Goal: Task Accomplishment & Management: Use online tool/utility

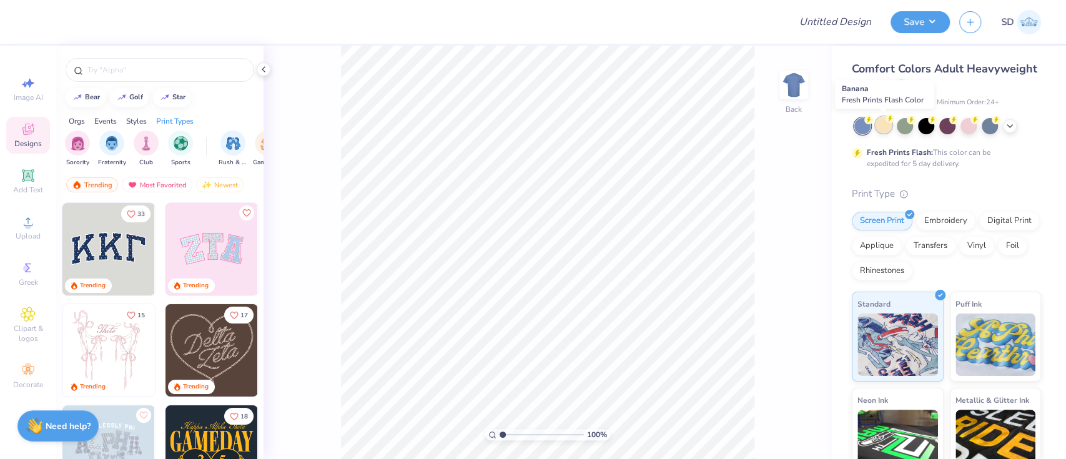
click at [877, 129] on div at bounding box center [884, 125] width 16 height 16
click at [292, 282] on div "100 % Back" at bounding box center [548, 253] width 568 height 414
click at [267, 67] on icon at bounding box center [264, 69] width 10 height 10
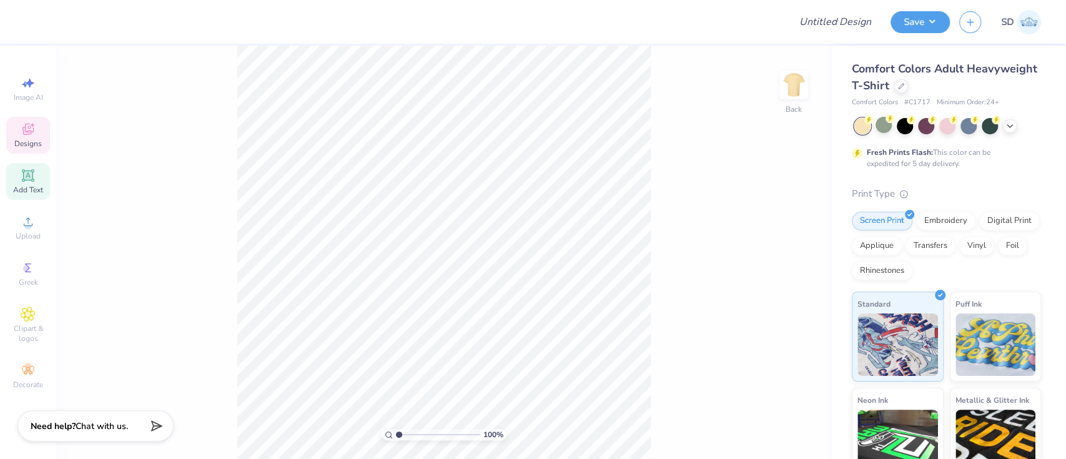
click at [25, 178] on icon at bounding box center [27, 175] width 9 height 9
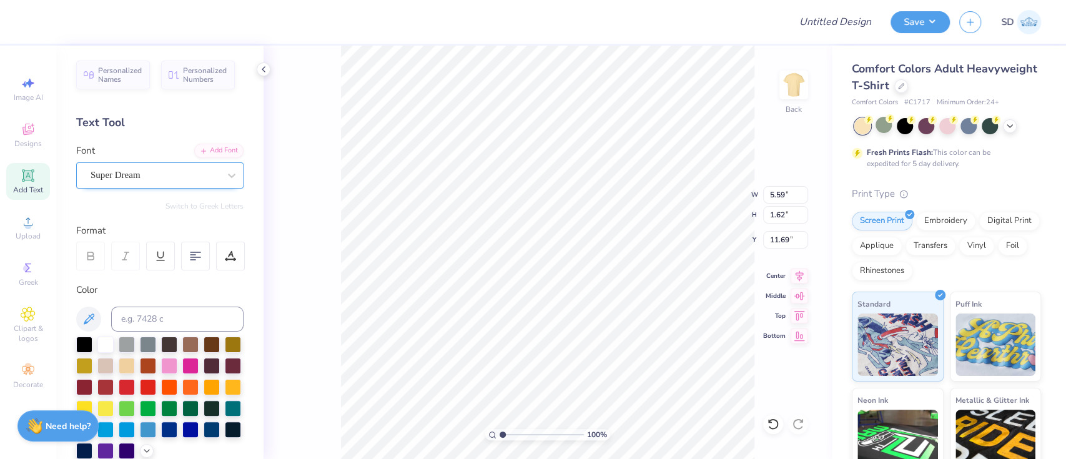
click at [177, 178] on div "Super Dream" at bounding box center [154, 175] width 131 height 19
type input "colleigate"
paste input "Varsity"
click at [172, 267] on div "Varsity Team" at bounding box center [159, 273] width 135 height 13
type input "Varsity"
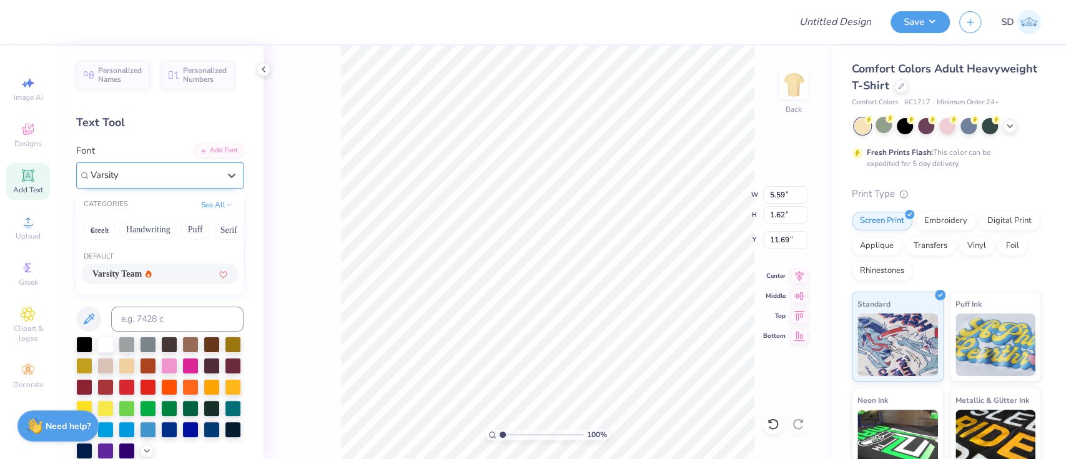
type input "5.55"
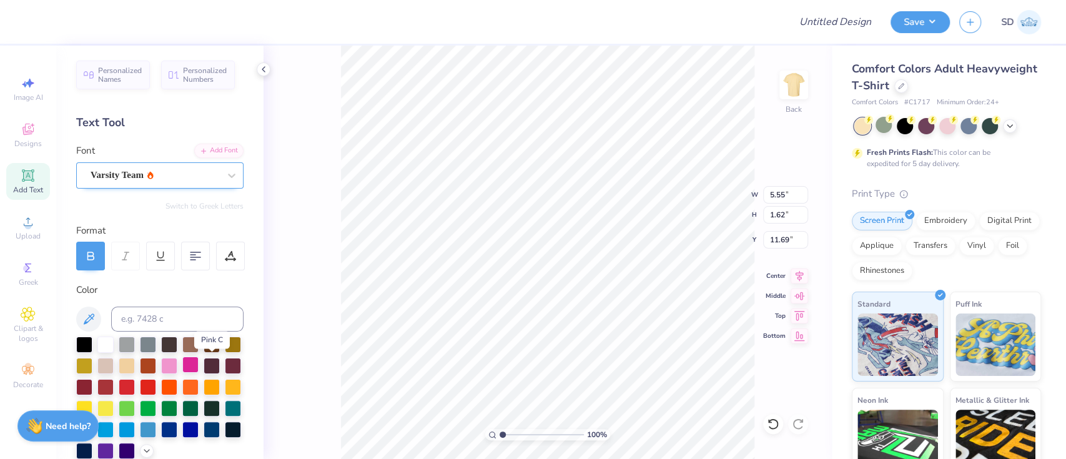
type textarea "Pitches"
click at [199, 364] on div at bounding box center [190, 365] width 16 height 16
click at [257, 67] on div at bounding box center [264, 69] width 14 height 14
type input "3.00"
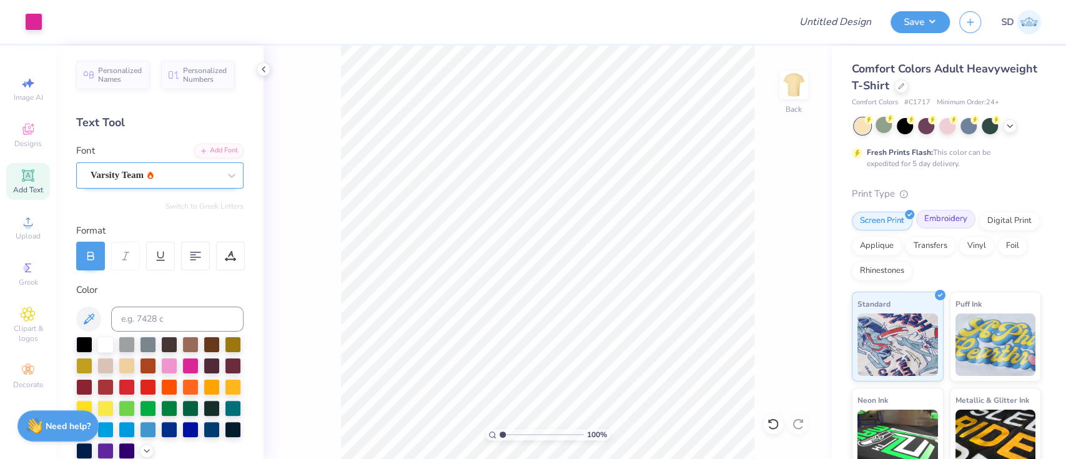
click at [942, 218] on div "Embroidery" at bounding box center [945, 219] width 59 height 19
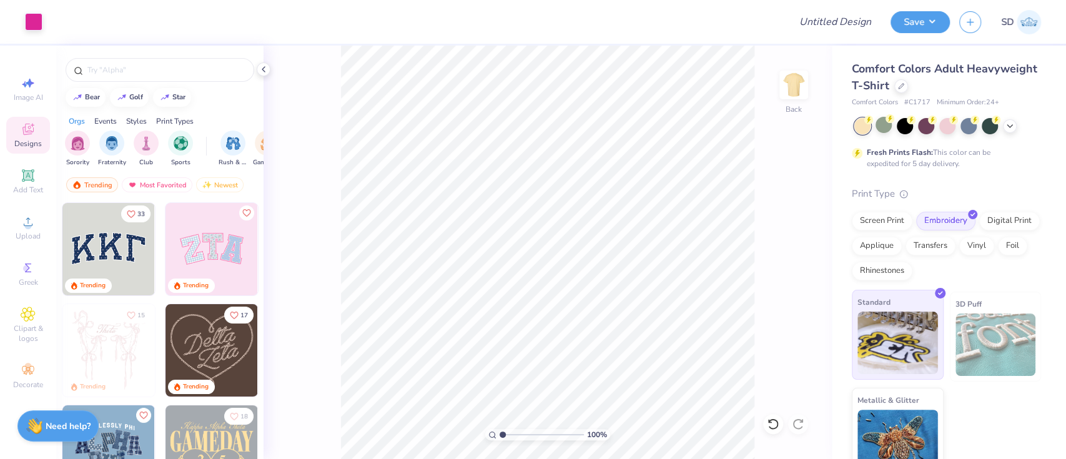
scroll to position [19, 0]
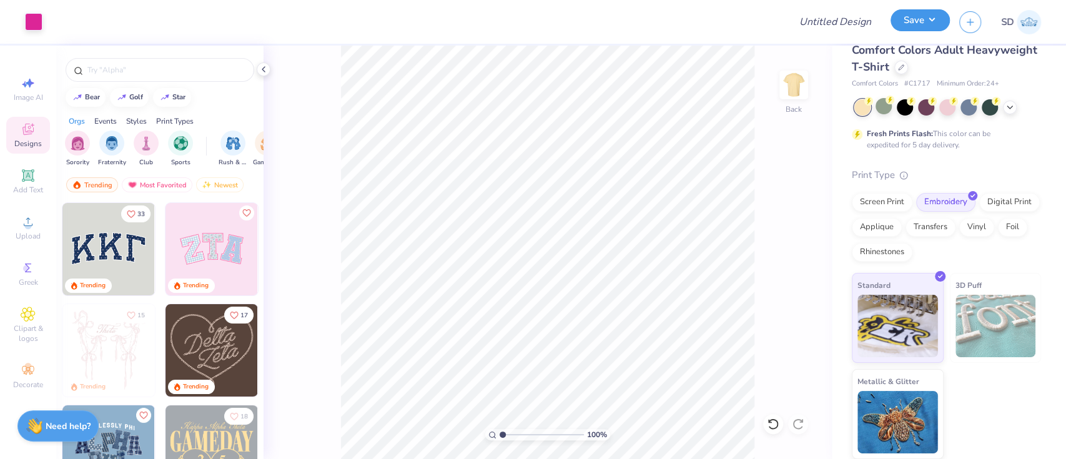
click at [915, 17] on button "Save" at bounding box center [920, 20] width 59 height 22
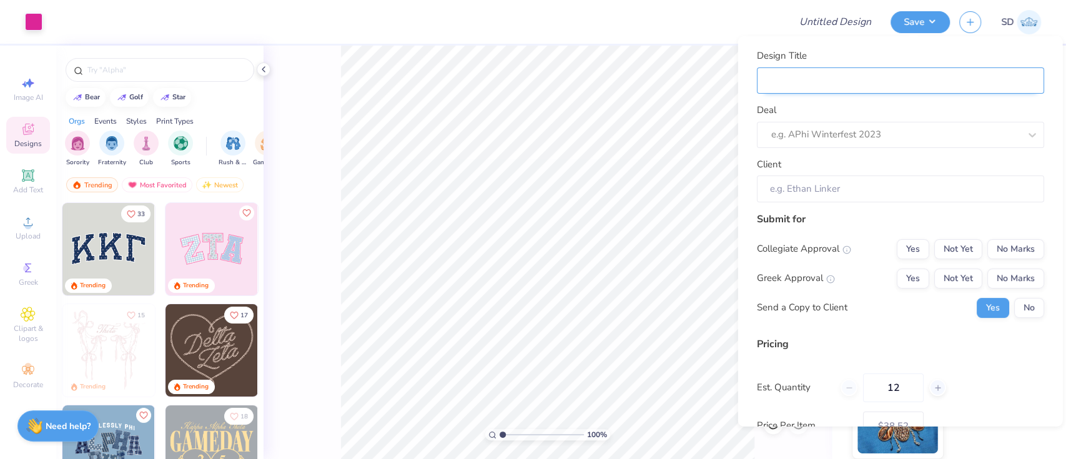
click at [860, 84] on input "Design Title" at bounding box center [900, 80] width 287 height 27
type input "M"
type input "Me"
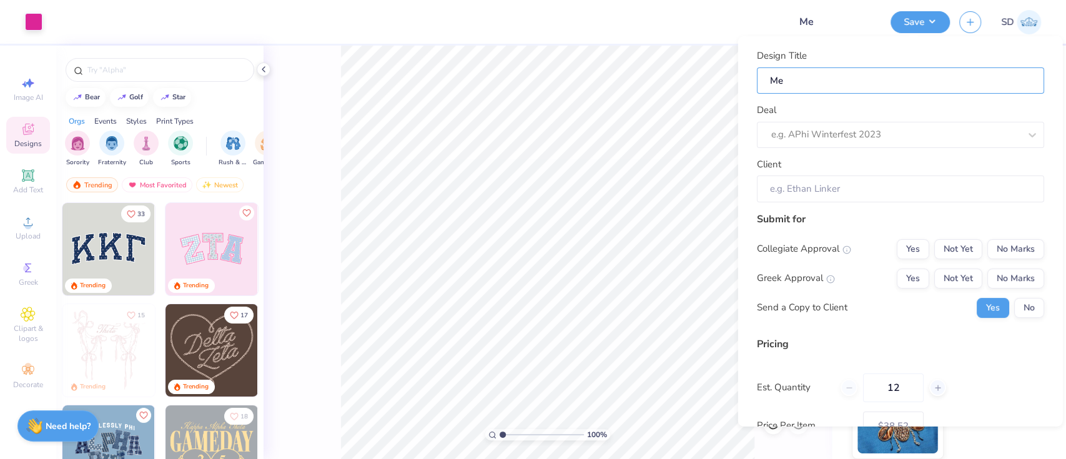
type input "Mer"
type input "Merc"
type input "Merch"
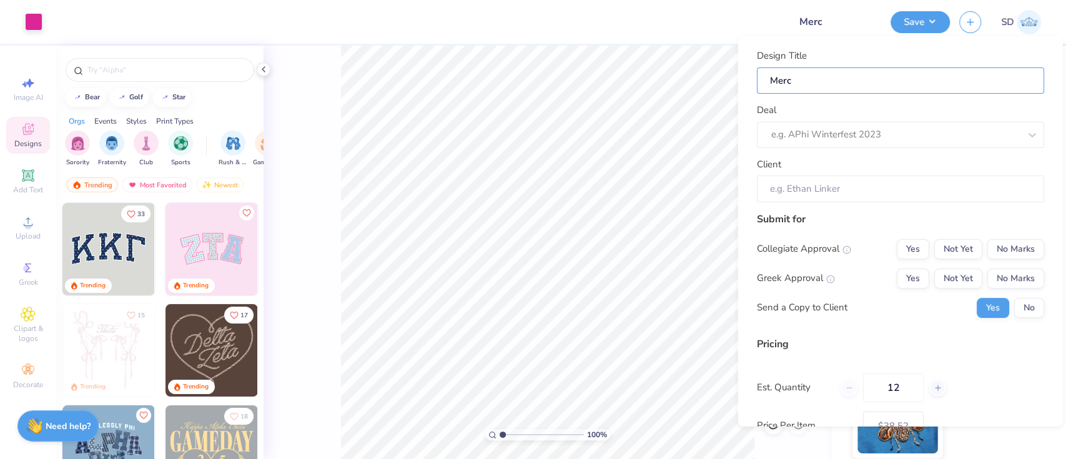
type input "Merch"
type input "Merch f"
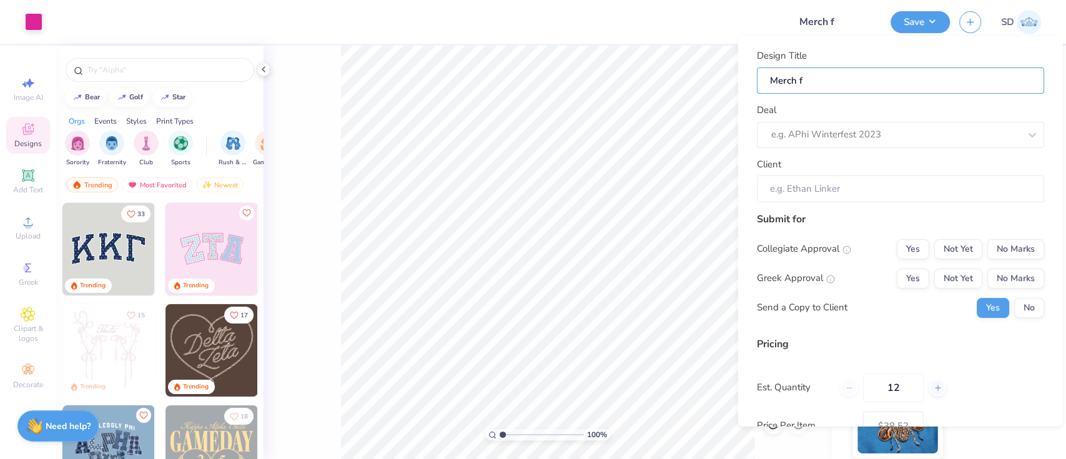
type input "Merch fo"
type input "Merch for"
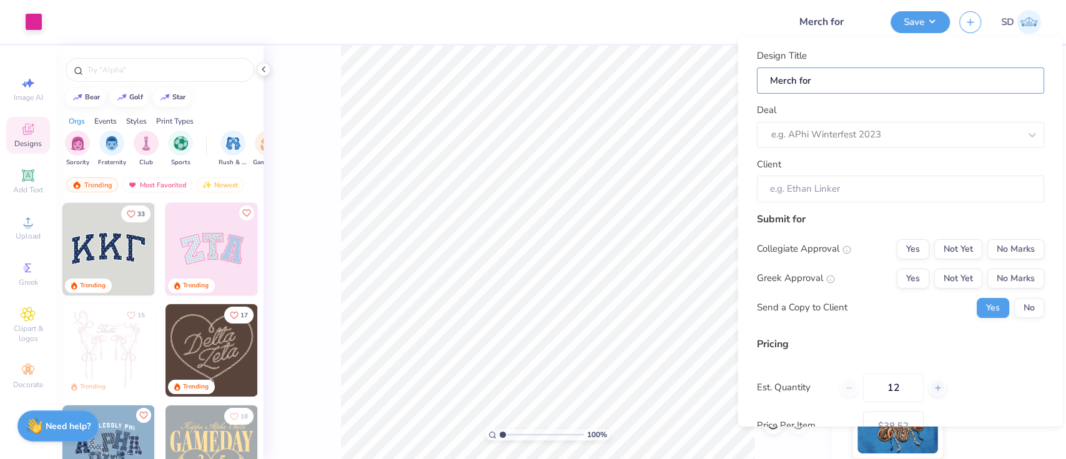
type input "Merch for"
paste input "A [GEOGRAPHIC_DATA][PERSON_NAME]"
type input "Merch for A [GEOGRAPHIC_DATA][PERSON_NAME]"
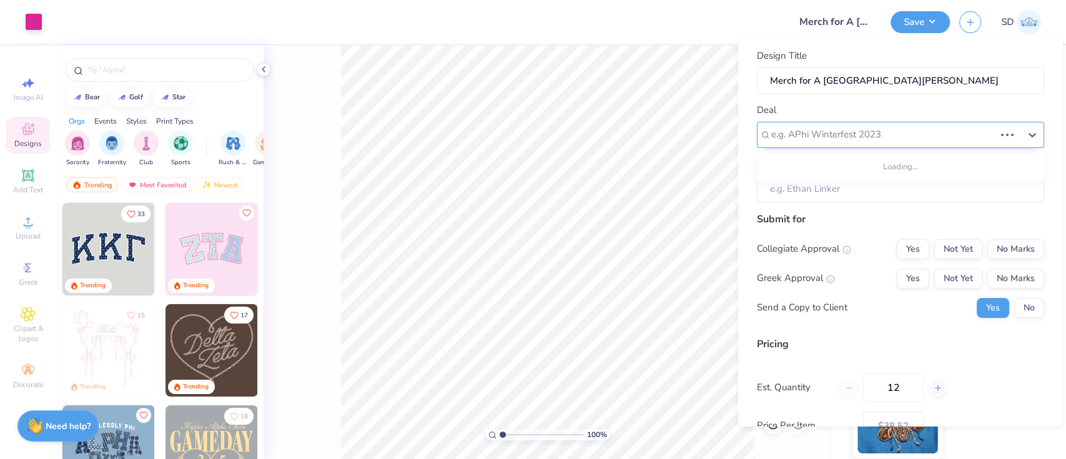
click at [864, 135] on div at bounding box center [883, 134] width 224 height 17
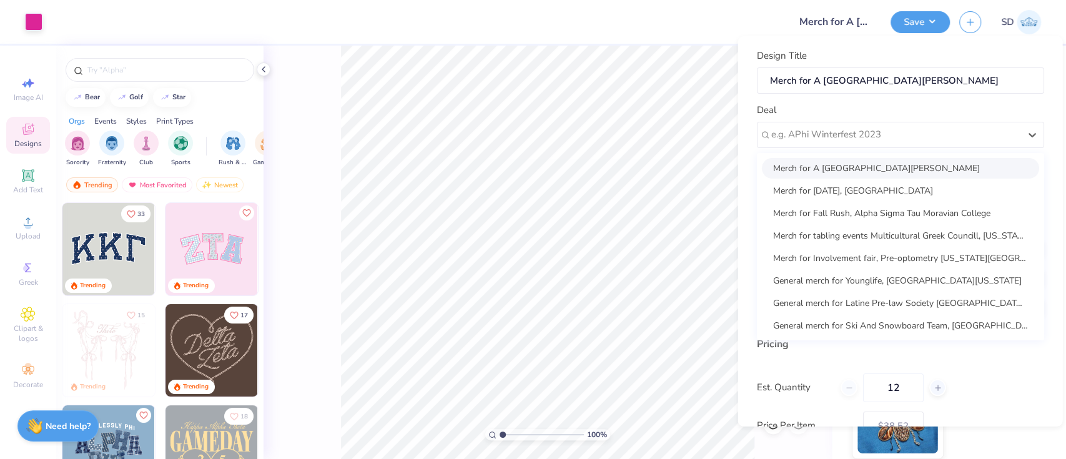
click at [861, 167] on div "Merch for A [GEOGRAPHIC_DATA][PERSON_NAME]" at bounding box center [900, 167] width 277 height 21
type input "[PERSON_NAME]"
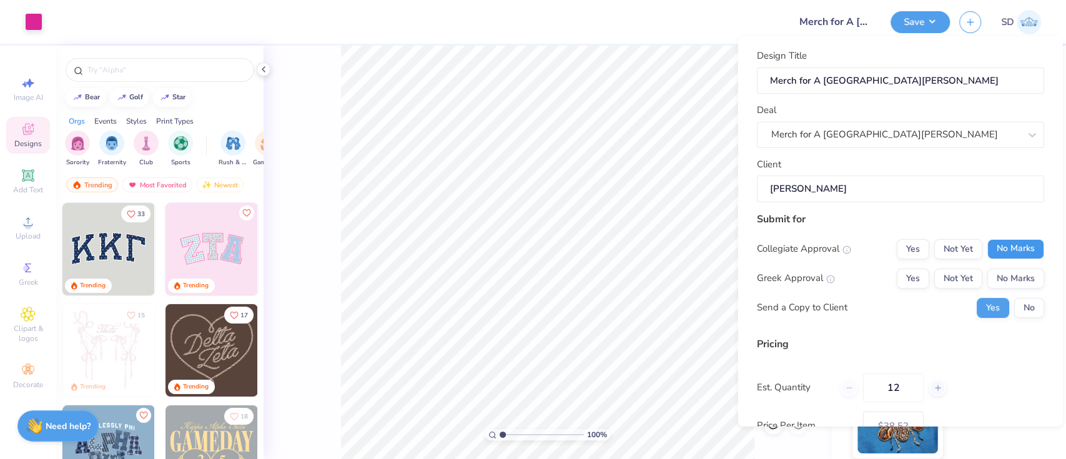
click at [1005, 245] on button "No Marks" at bounding box center [1015, 249] width 57 height 20
click at [1008, 264] on div "Collegiate Approval Yes Not Yet No Marks Greek Approval Yes Not Yet No Marks Se…" at bounding box center [900, 278] width 287 height 79
click at [1011, 277] on button "No Marks" at bounding box center [1015, 278] width 57 height 20
type input "$38.52"
click at [1020, 301] on button "No" at bounding box center [1029, 307] width 30 height 20
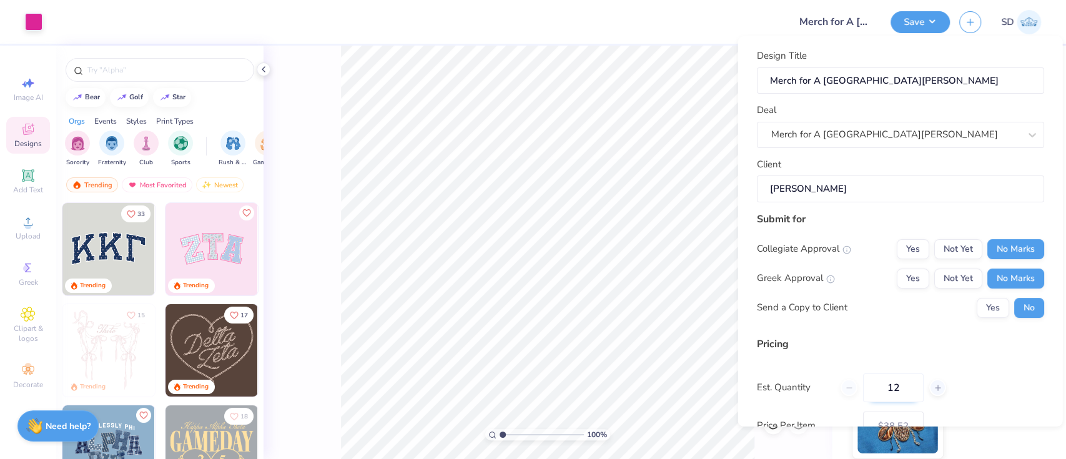
click at [905, 392] on input "12" at bounding box center [893, 387] width 61 height 29
type input "1"
type input "22"
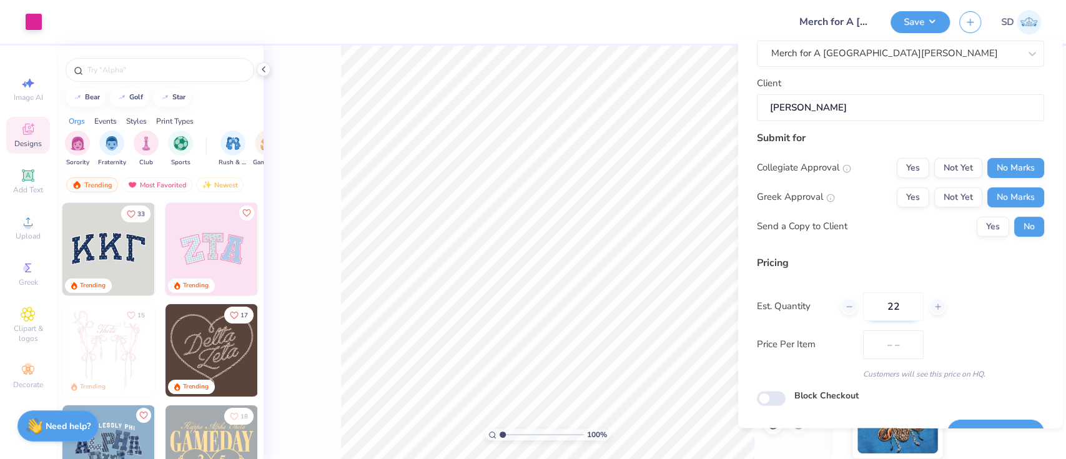
scroll to position [112, 0]
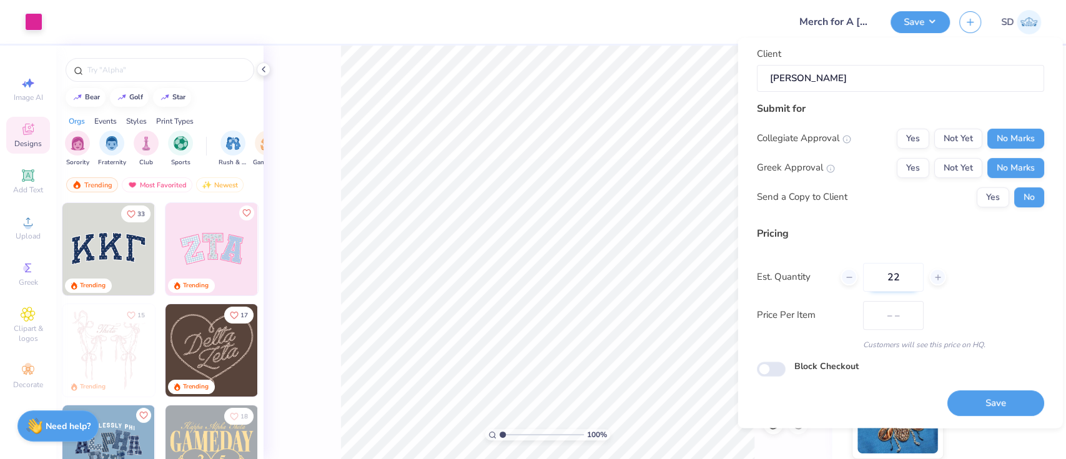
type input "$33.23"
type input "24"
type input "$31.70"
type input "24"
click at [986, 403] on button "Save" at bounding box center [995, 404] width 97 height 26
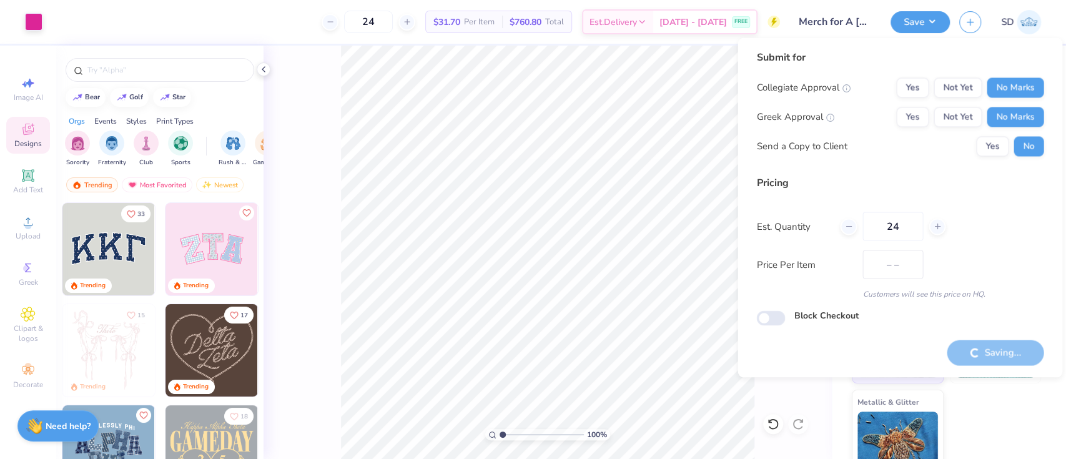
scroll to position [39, 0]
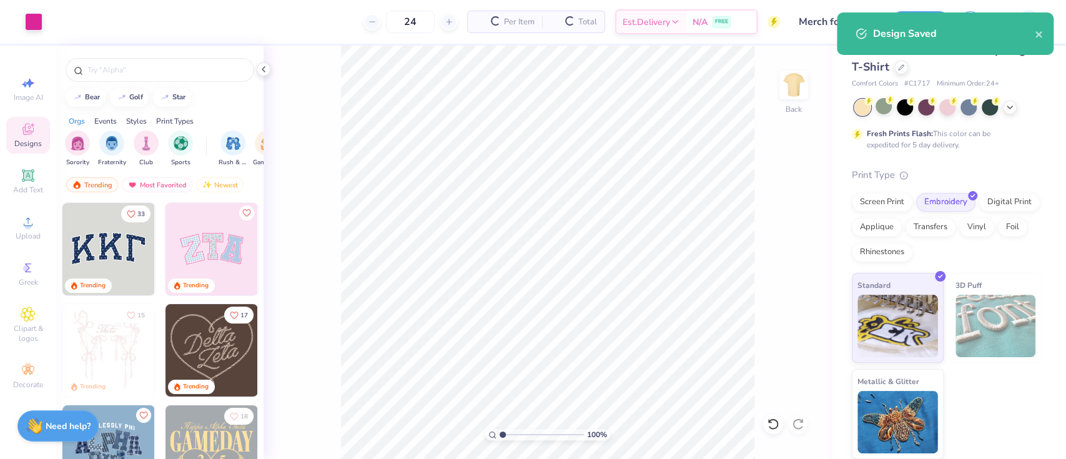
type input "$31.70"
